Goal: Task Accomplishment & Management: Use online tool/utility

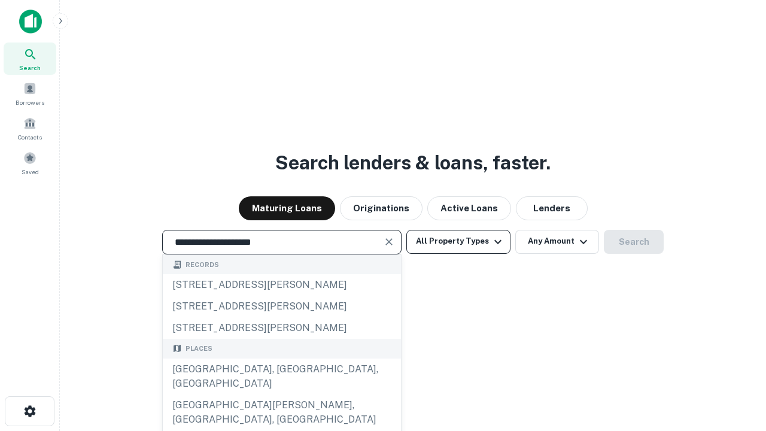
type input "**********"
click at [458, 241] on button "All Property Types" at bounding box center [458, 242] width 104 height 24
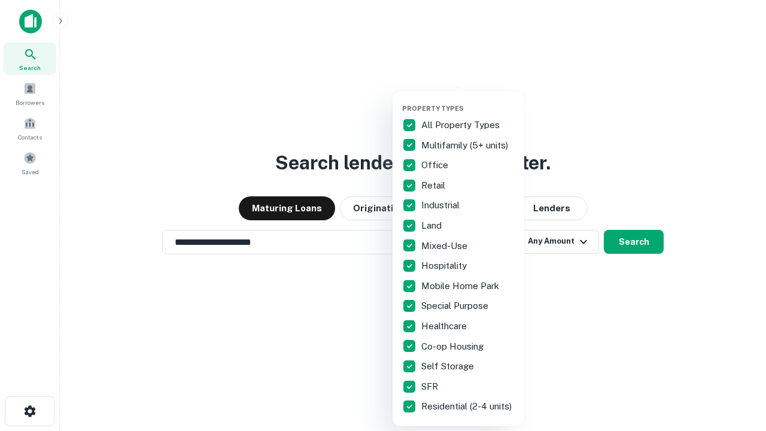
click at [468, 101] on button "button" at bounding box center [468, 101] width 132 height 1
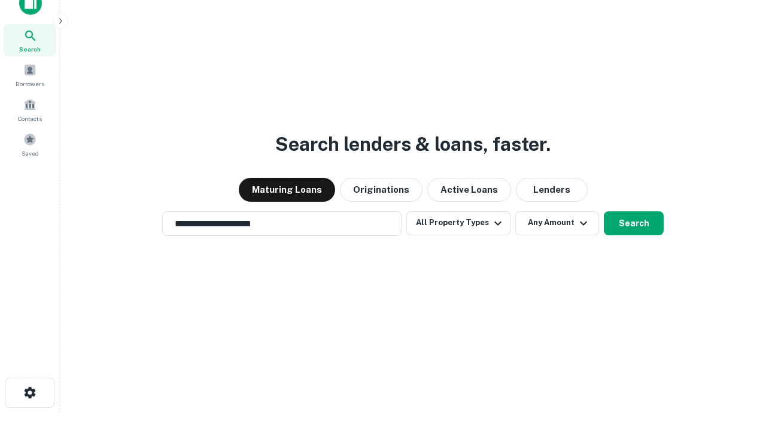
scroll to position [7, 144]
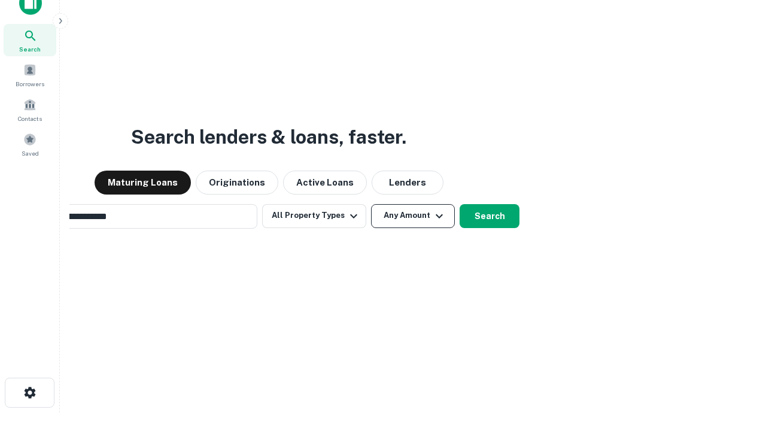
click at [371, 204] on button "Any Amount" at bounding box center [413, 216] width 84 height 24
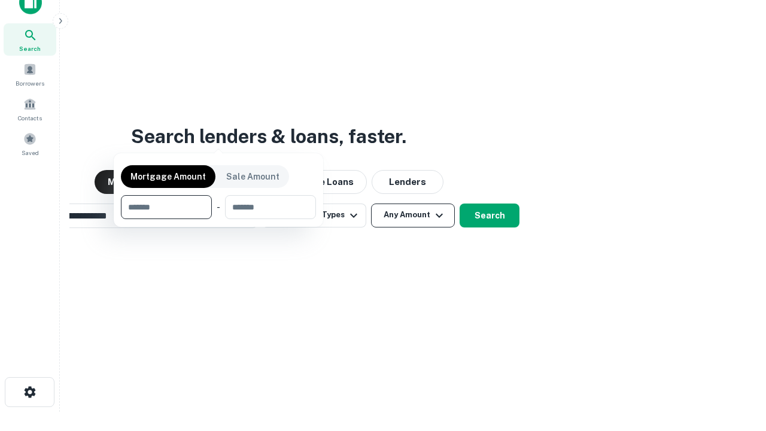
scroll to position [86, 339]
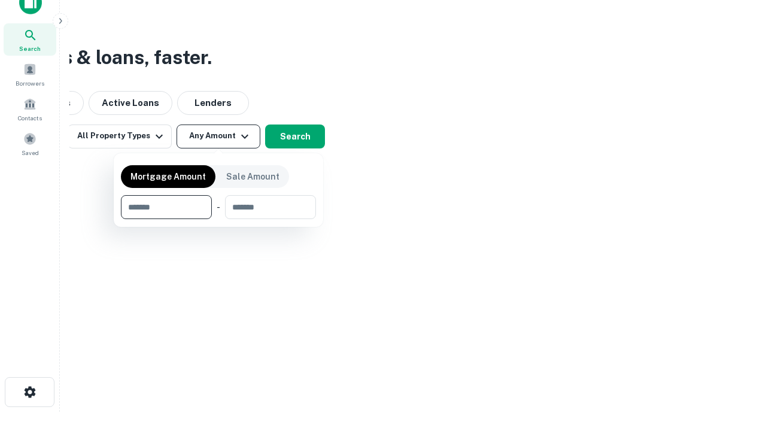
type input "*******"
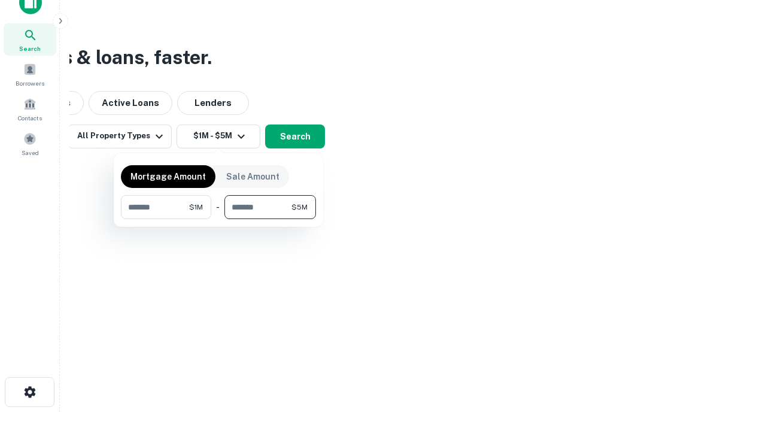
type input "*******"
click at [218, 219] on button "button" at bounding box center [218, 219] width 195 height 1
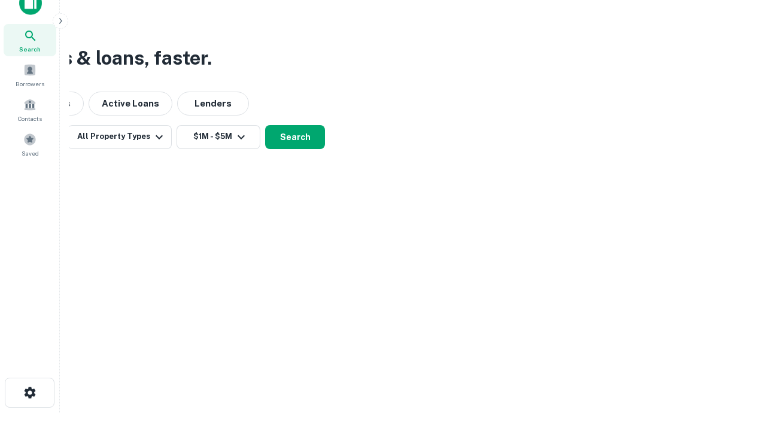
scroll to position [7, 221]
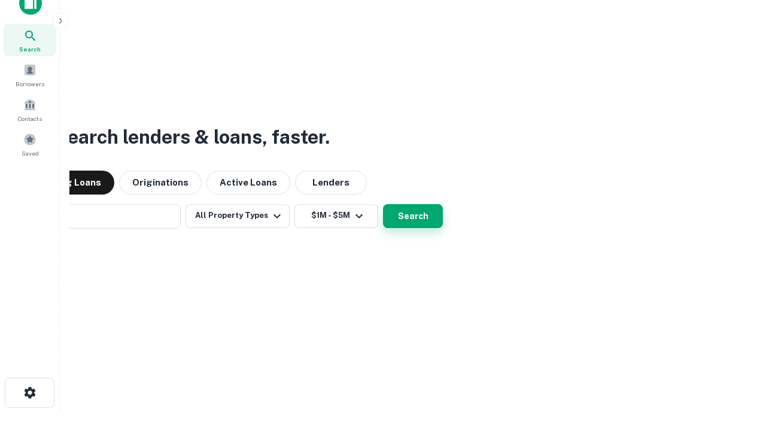
click at [383, 204] on button "Search" at bounding box center [413, 216] width 60 height 24
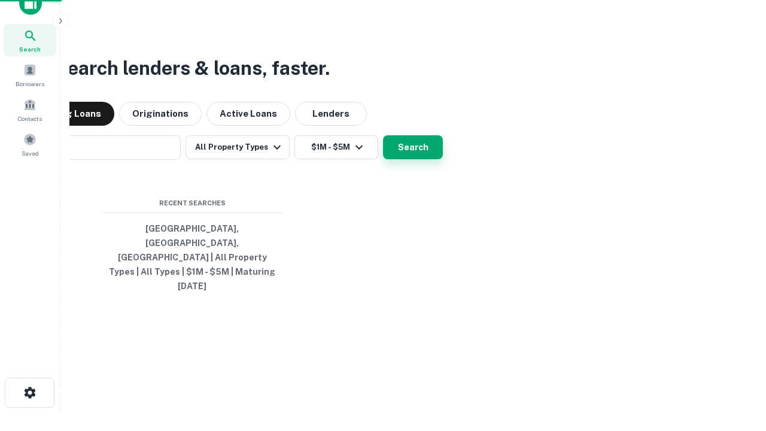
scroll to position [32, 339]
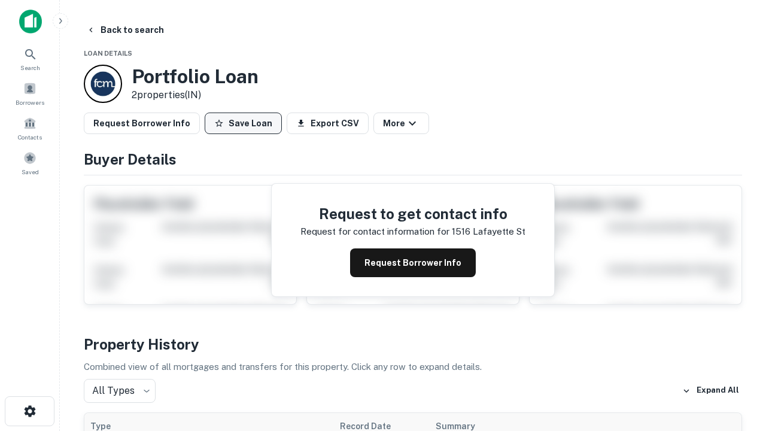
click at [243, 123] on button "Save Loan" at bounding box center [243, 123] width 77 height 22
click at [246, 123] on button "Loan Saved" at bounding box center [246, 123] width 83 height 22
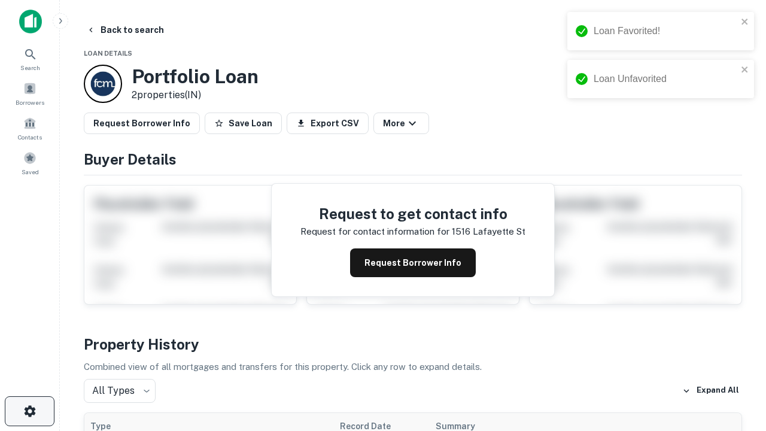
click at [29, 411] on icon "button" at bounding box center [30, 411] width 14 height 14
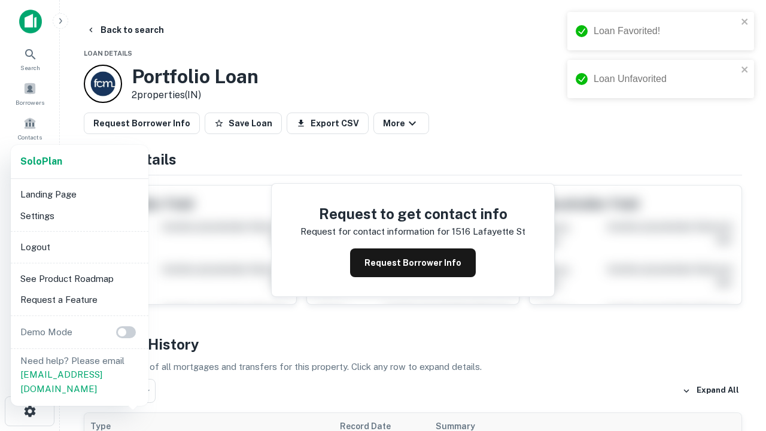
click at [79, 247] on li "Logout" at bounding box center [80, 247] width 128 height 22
